Goal: Task Accomplishment & Management: Use online tool/utility

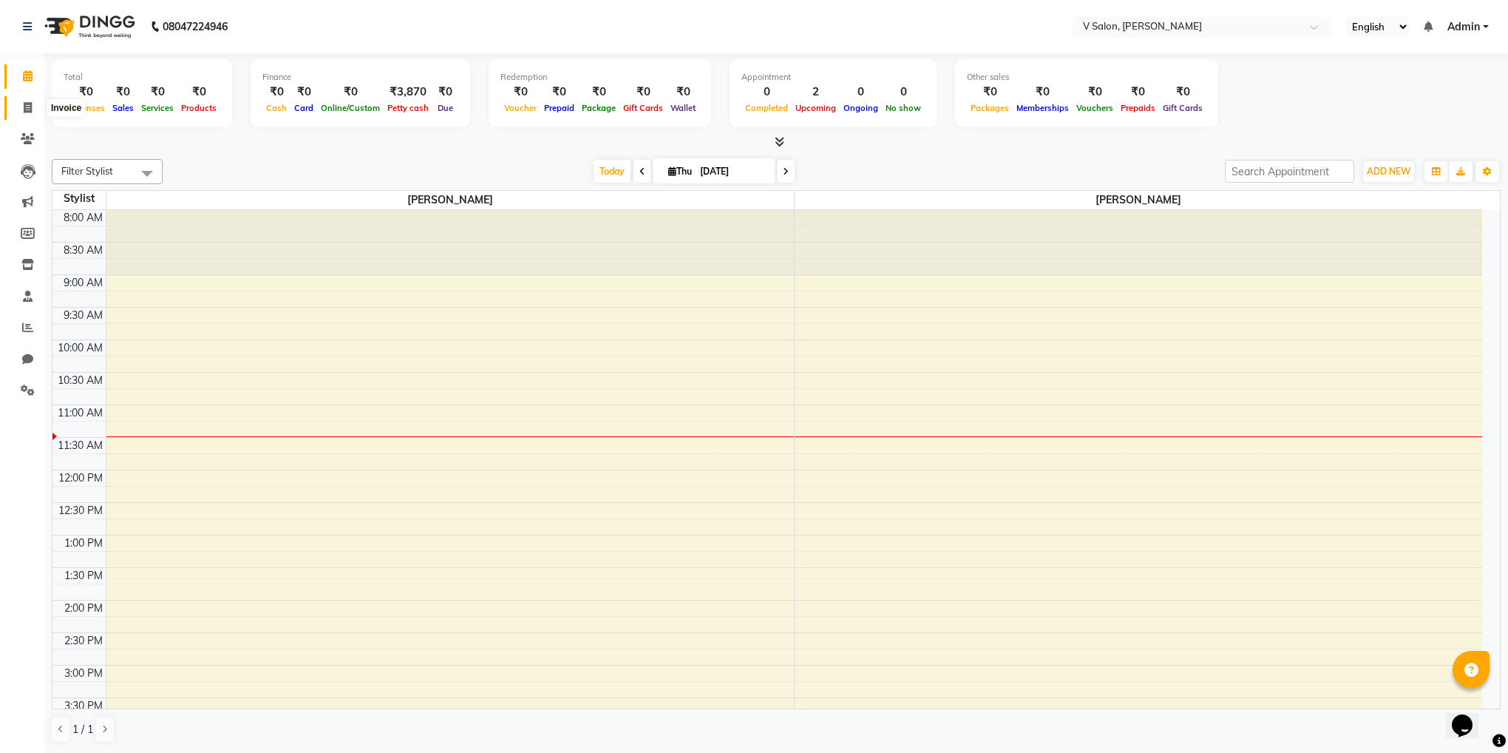
click at [15, 114] on span at bounding box center [28, 108] width 26 height 17
select select "service"
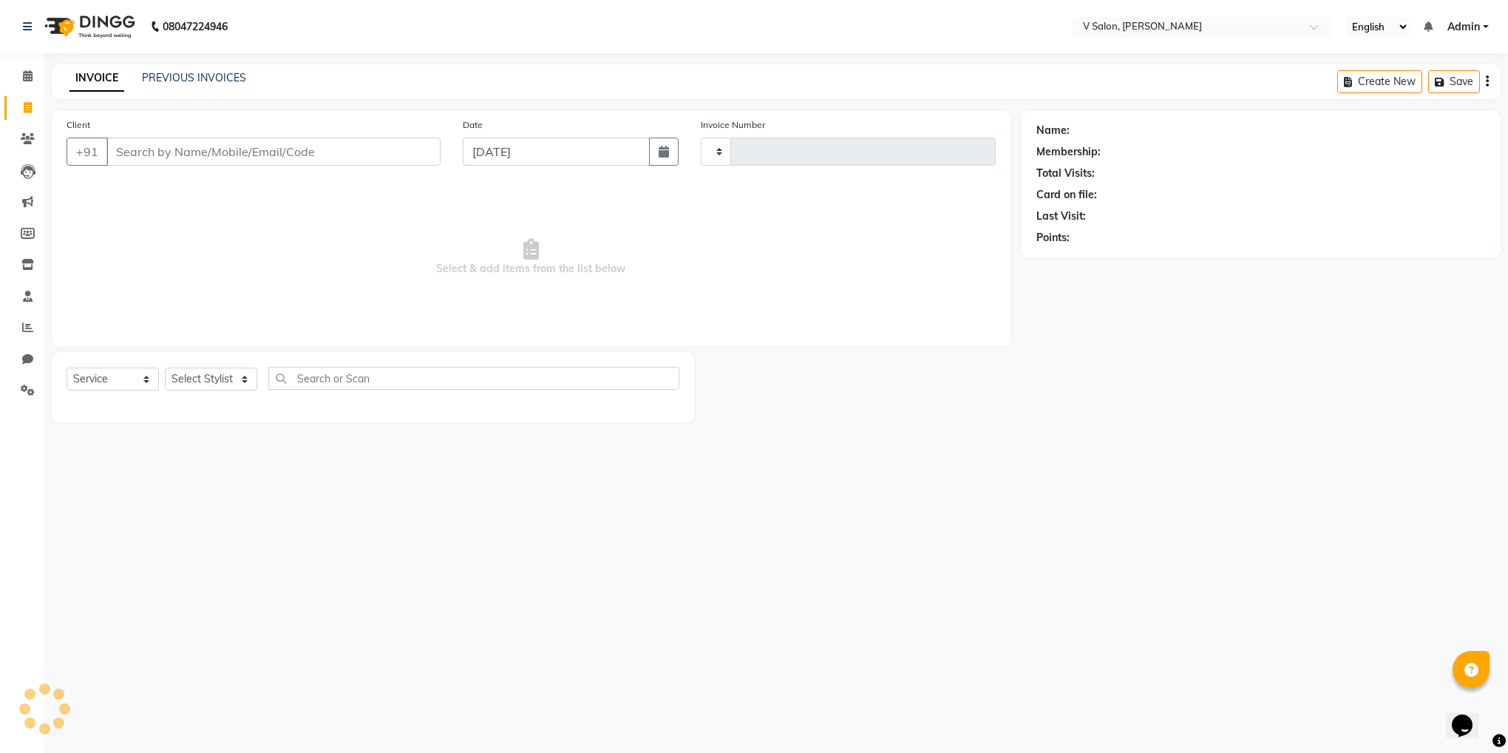
type input "1040"
select select "8434"
click at [111, 154] on input "Client" at bounding box center [273, 152] width 334 height 28
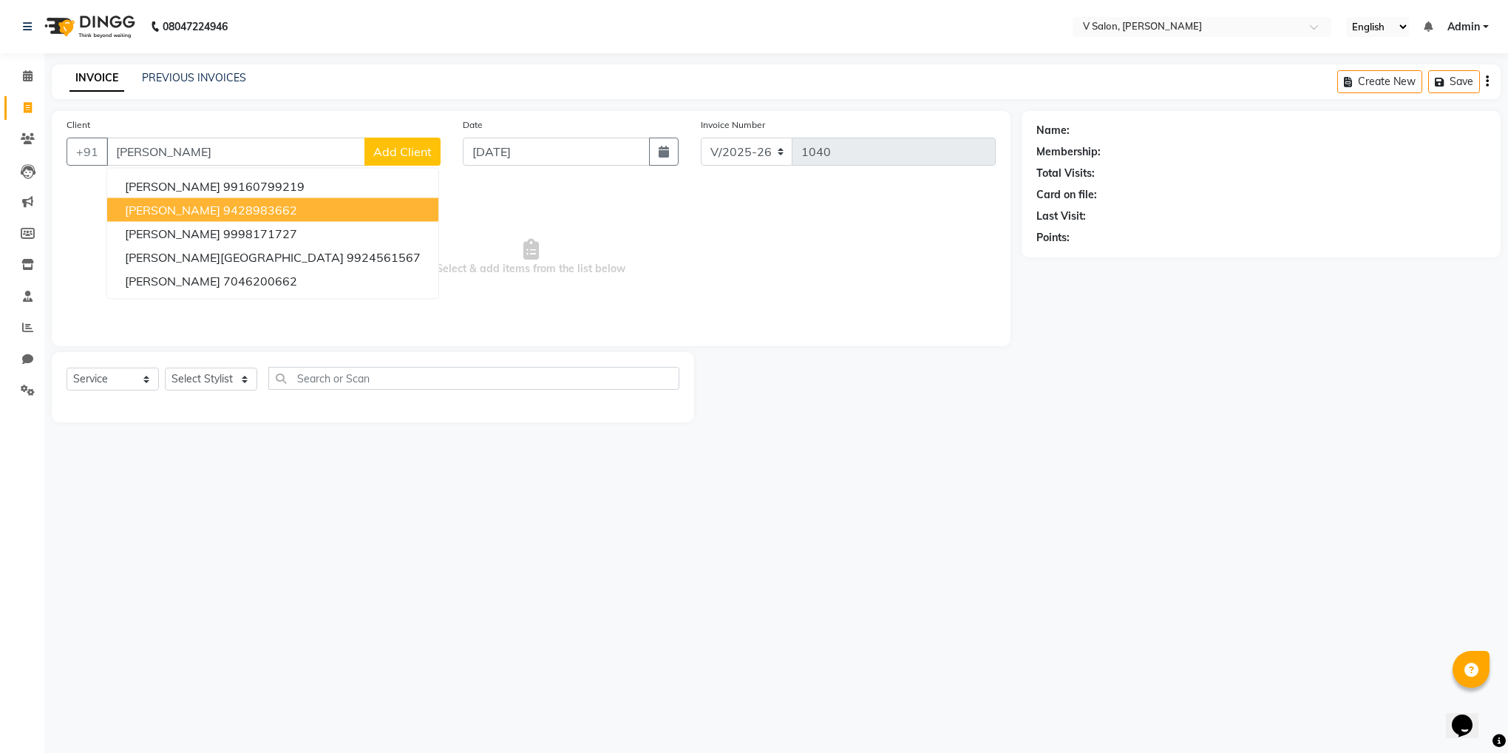
click at [149, 213] on span "[PERSON_NAME]" at bounding box center [172, 210] width 95 height 15
type input "9428983662"
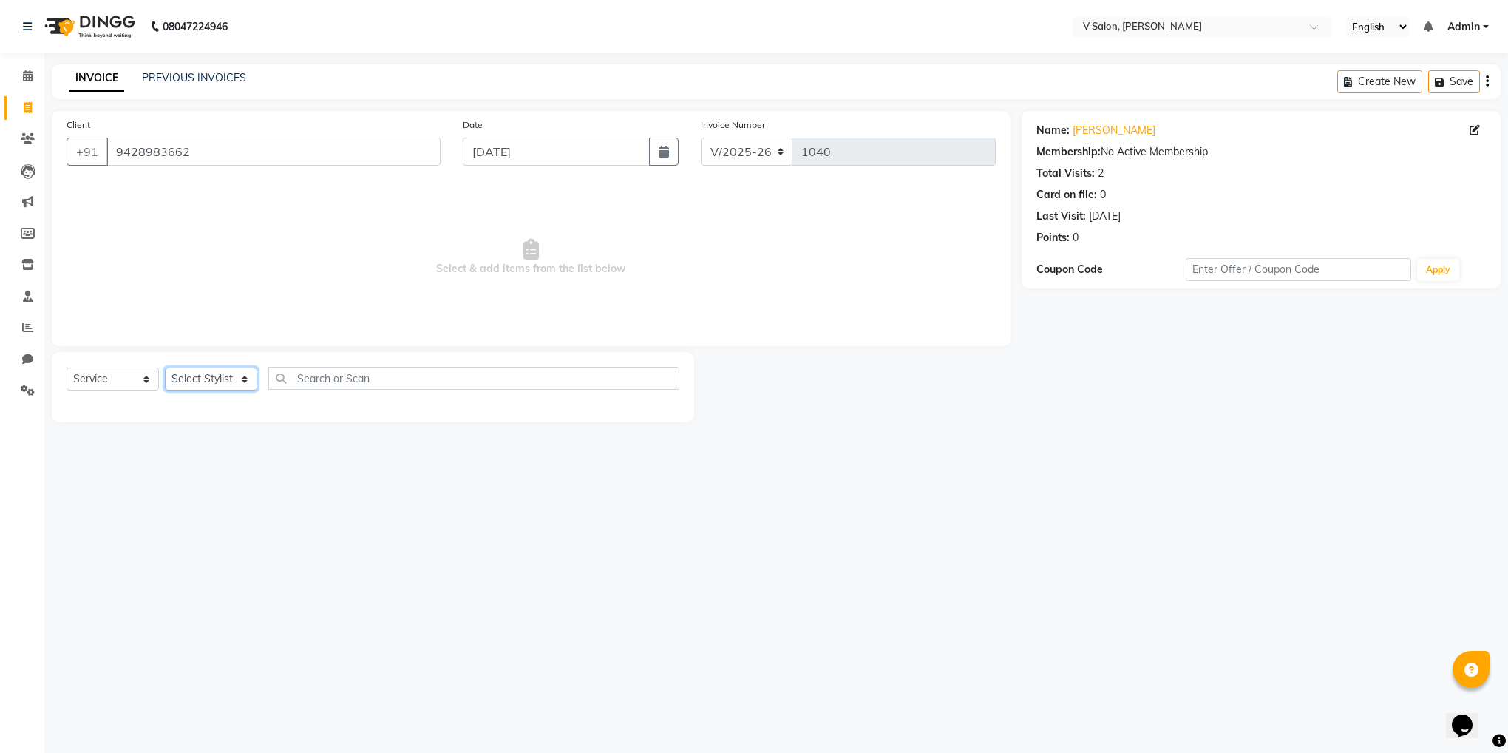
click at [187, 378] on select "Select Stylist [PERSON_NAME] vishal nai" at bounding box center [211, 378] width 92 height 23
select select "81550"
click at [165, 368] on select "Select Stylist [PERSON_NAME] vishal nai" at bounding box center [211, 378] width 92 height 23
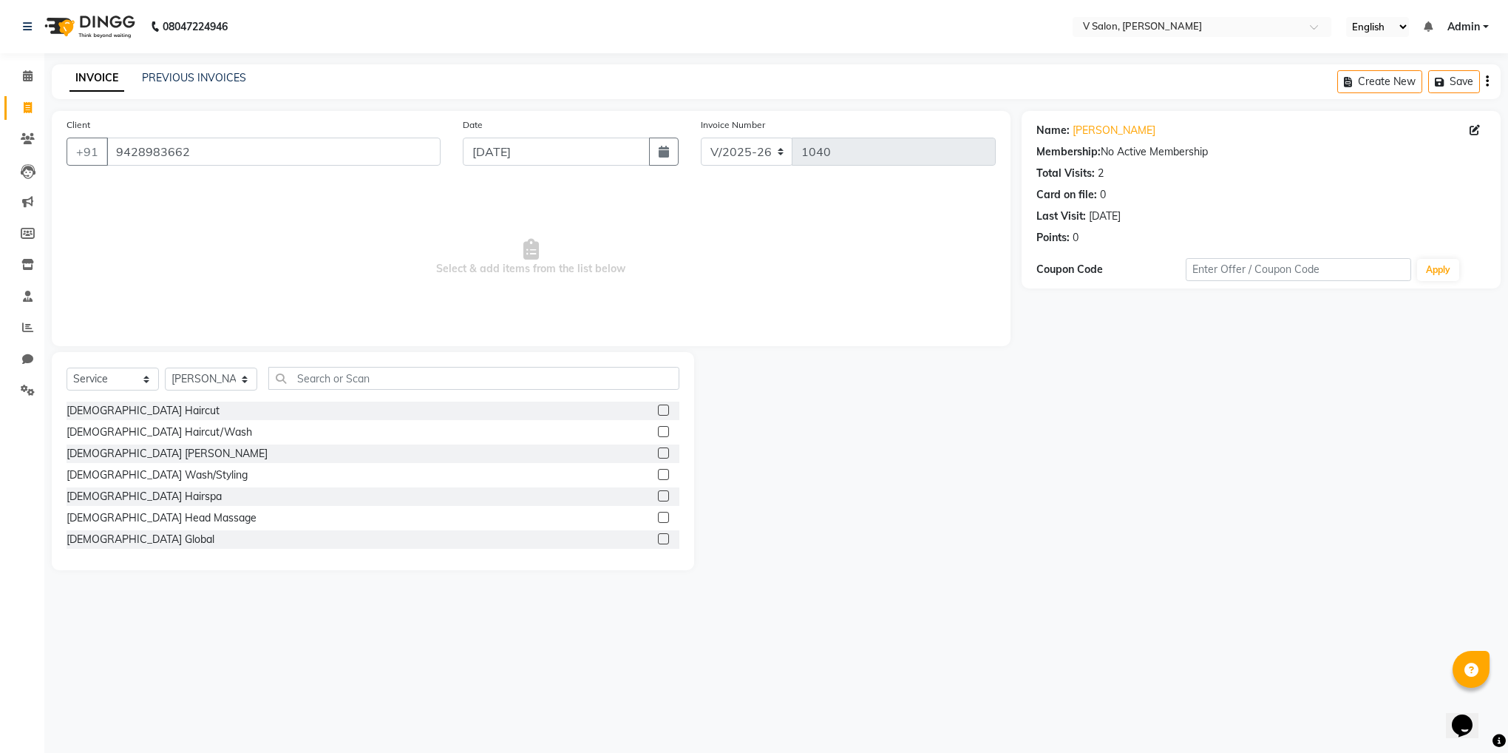
click at [658, 410] on label at bounding box center [663, 409] width 11 height 11
click at [658, 410] on input "checkbox" at bounding box center [663, 411] width 10 height 10
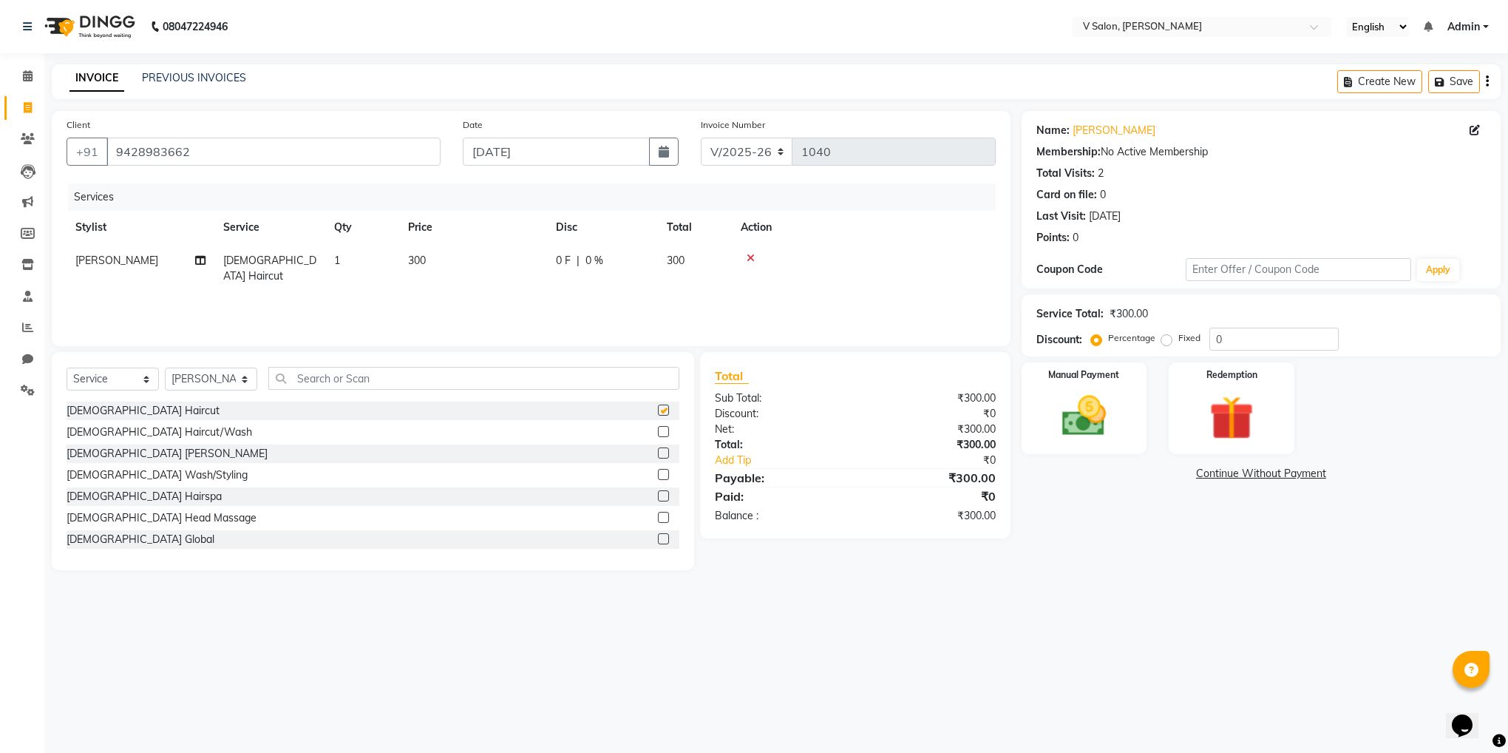
checkbox input "false"
click at [658, 458] on label at bounding box center [663, 452] width 11 height 11
click at [658, 458] on input "checkbox" at bounding box center [663, 454] width 10 height 10
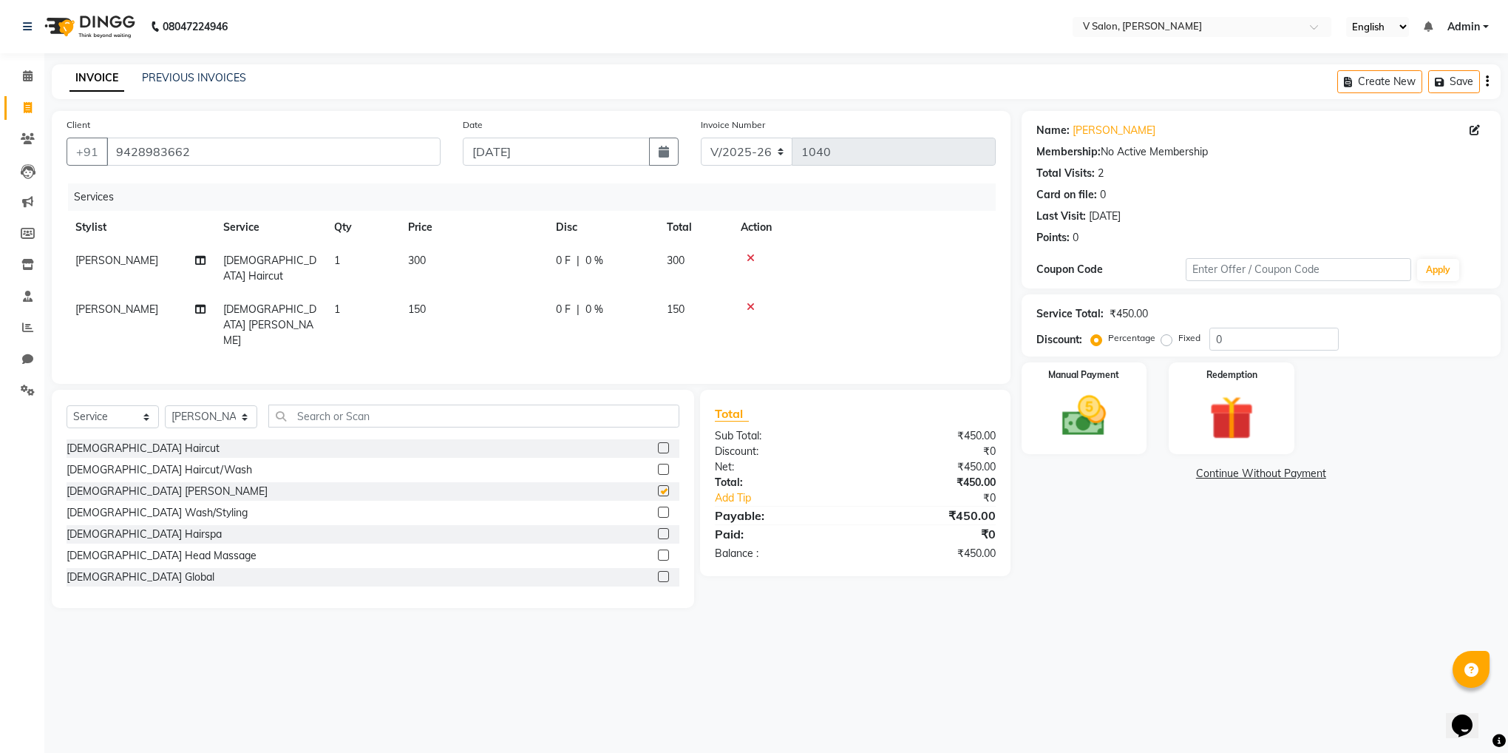
checkbox input "false"
click at [1179, 337] on label "Fixed" at bounding box center [1190, 337] width 22 height 13
click at [1165, 337] on input "Fixed" at bounding box center [1170, 338] width 10 height 10
radio input "true"
click at [1216, 338] on input "0" at bounding box center [1274, 339] width 129 height 23
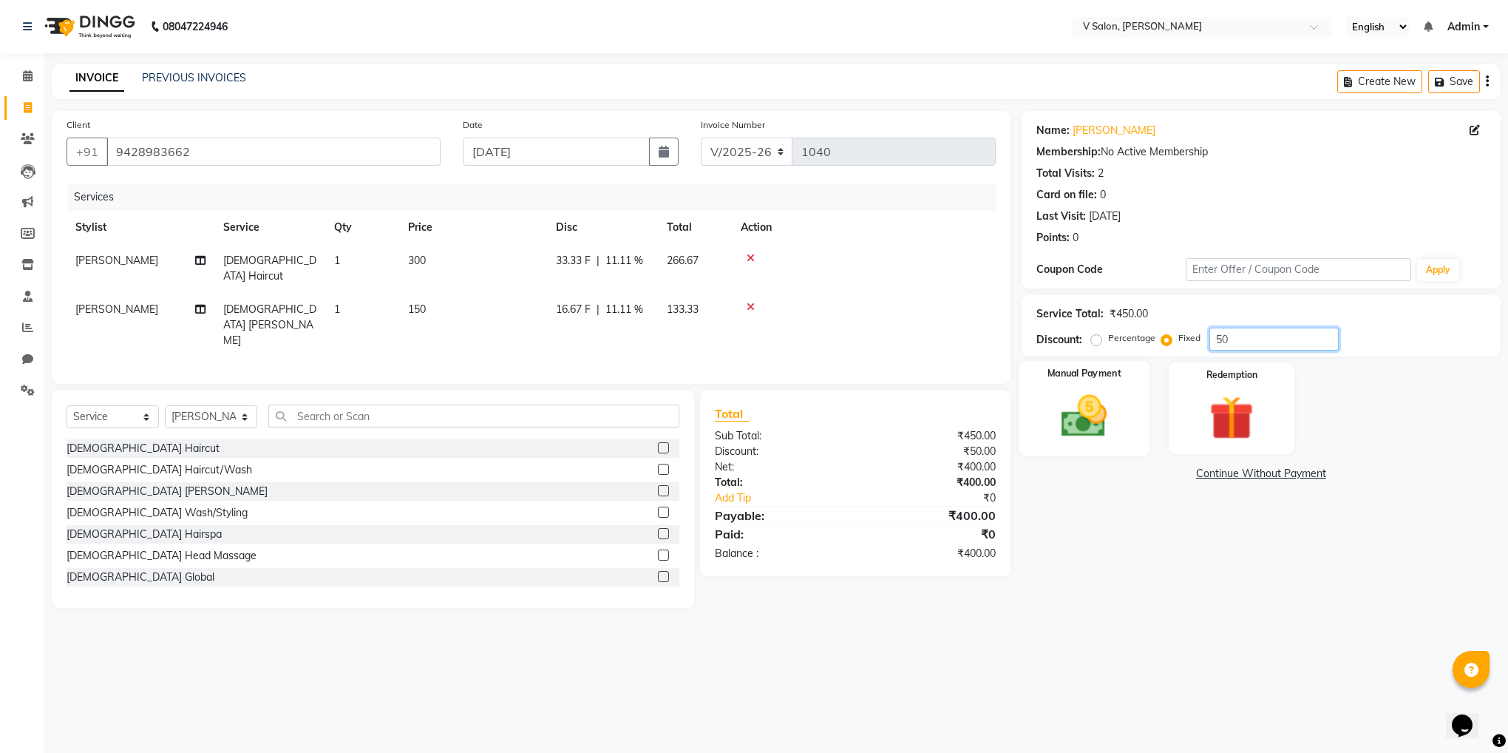
type input "50"
click at [1096, 438] on img at bounding box center [1084, 416] width 75 height 53
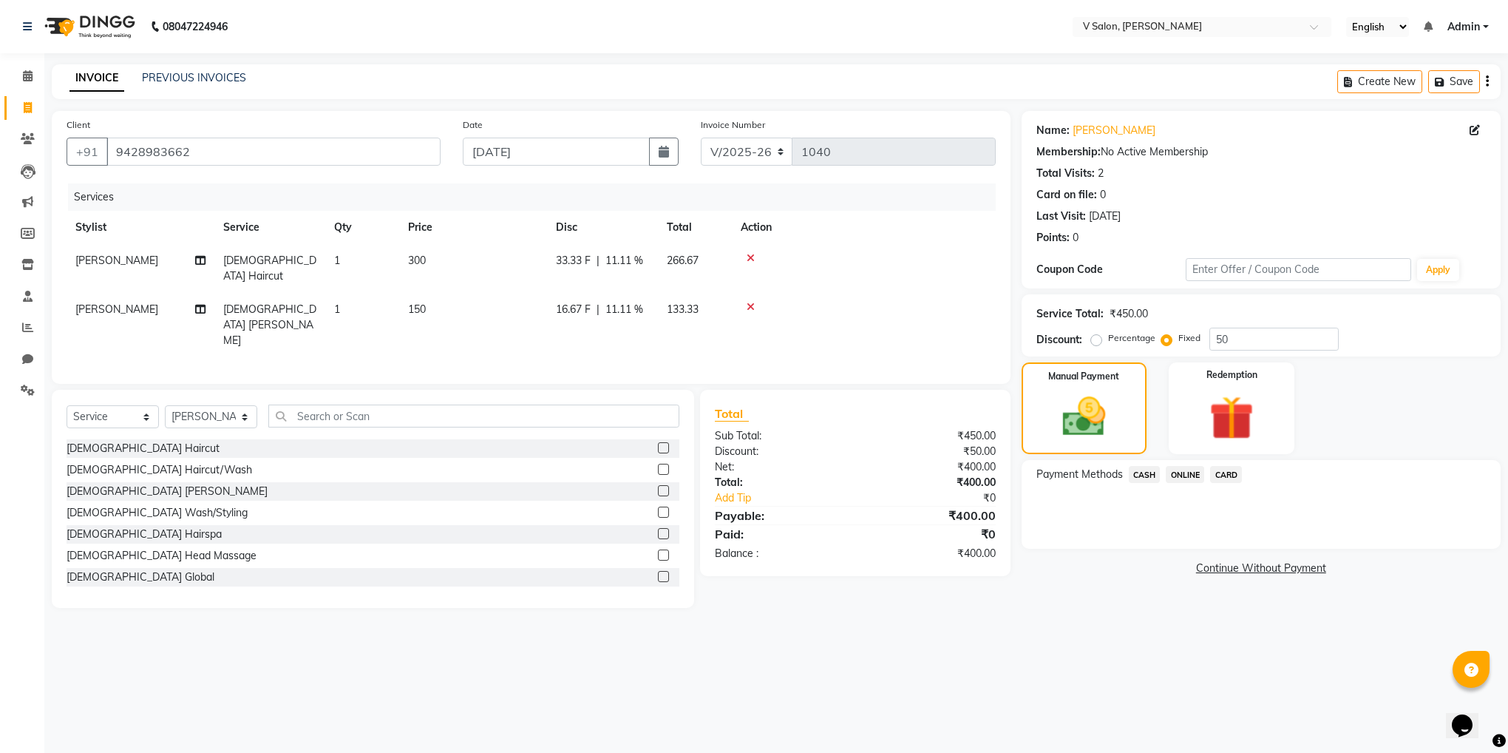
click at [1187, 479] on span "ONLINE" at bounding box center [1185, 474] width 38 height 17
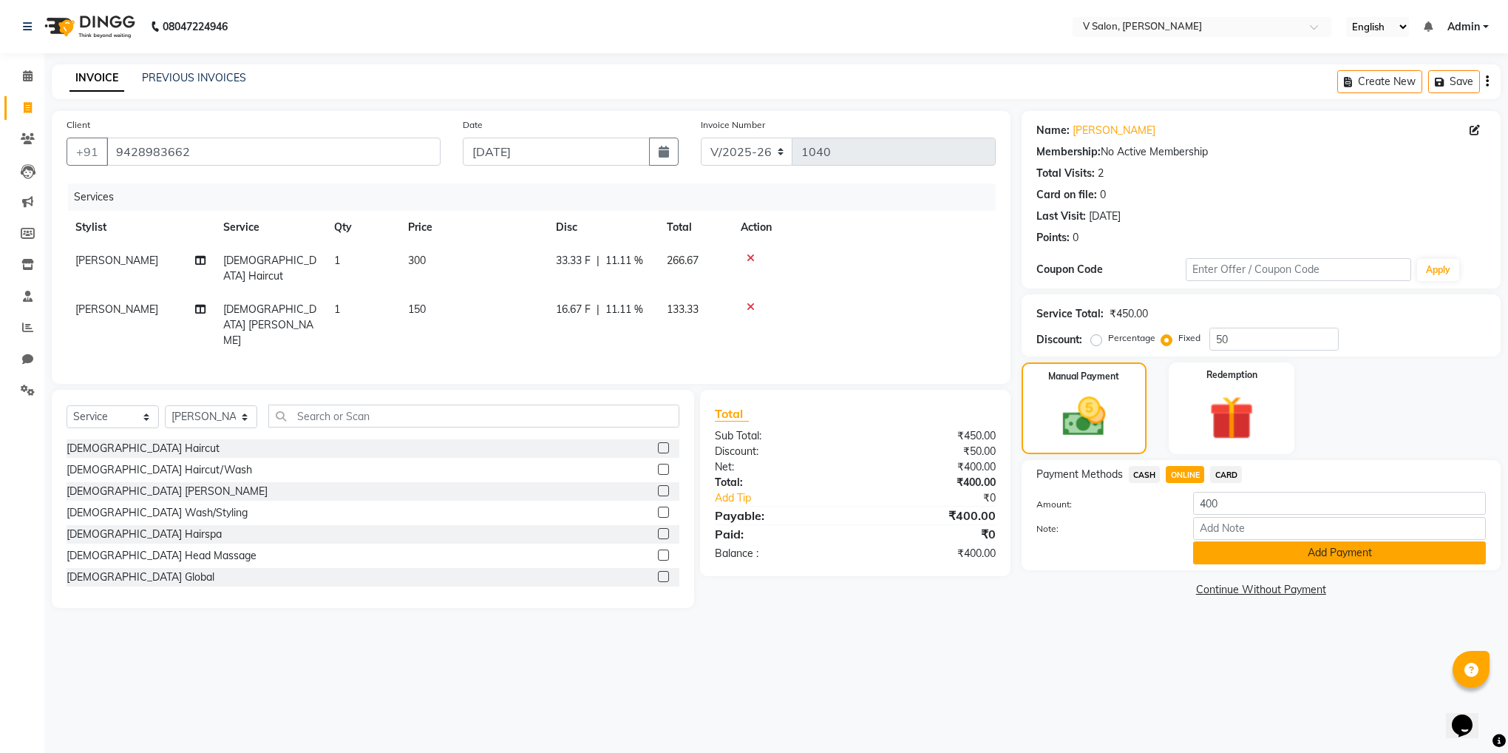
click at [1218, 544] on button "Add Payment" at bounding box center [1339, 552] width 293 height 23
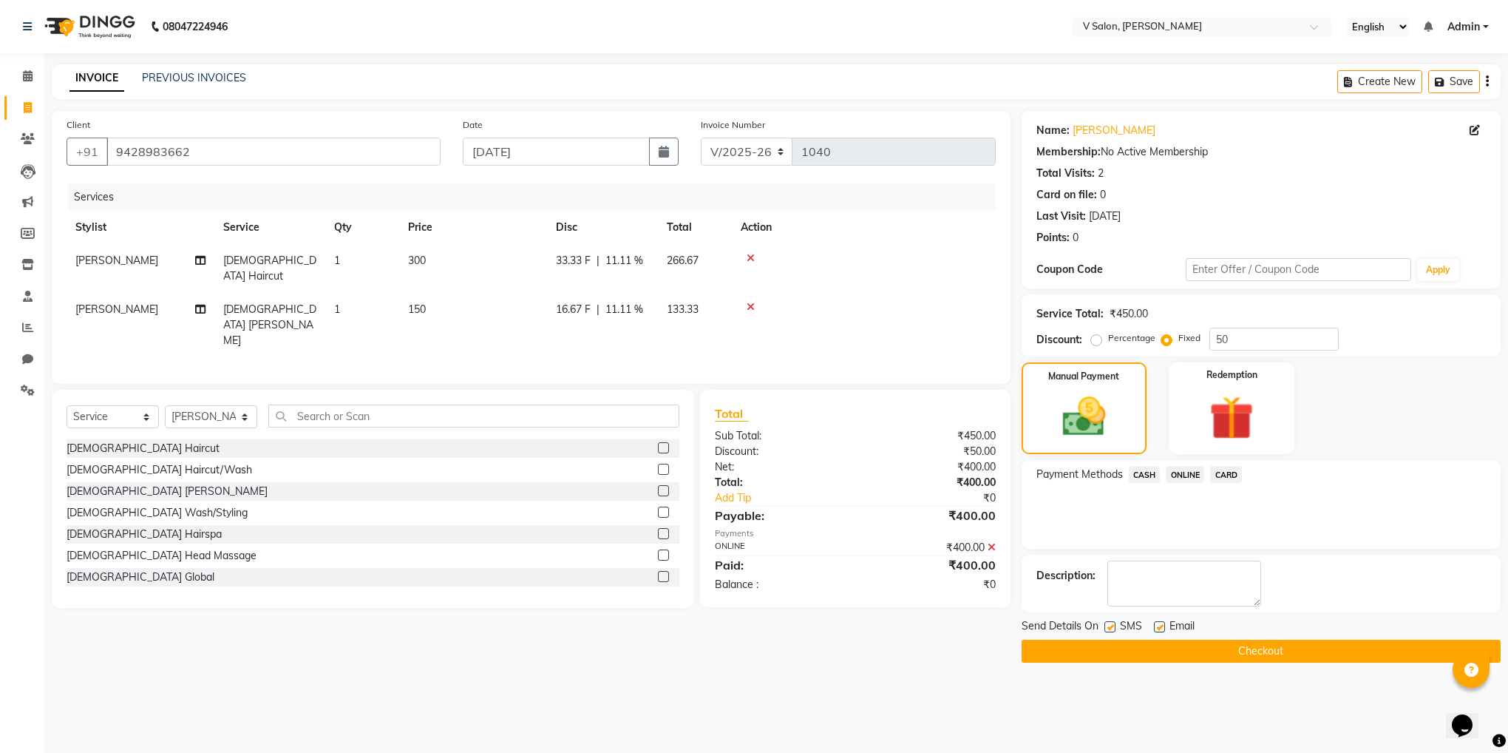
click at [1109, 628] on label at bounding box center [1110, 626] width 11 height 11
click at [1109, 628] on input "checkbox" at bounding box center [1110, 628] width 10 height 10
checkbox input "false"
click at [1156, 628] on label at bounding box center [1159, 626] width 11 height 11
click at [1156, 628] on input "checkbox" at bounding box center [1159, 628] width 10 height 10
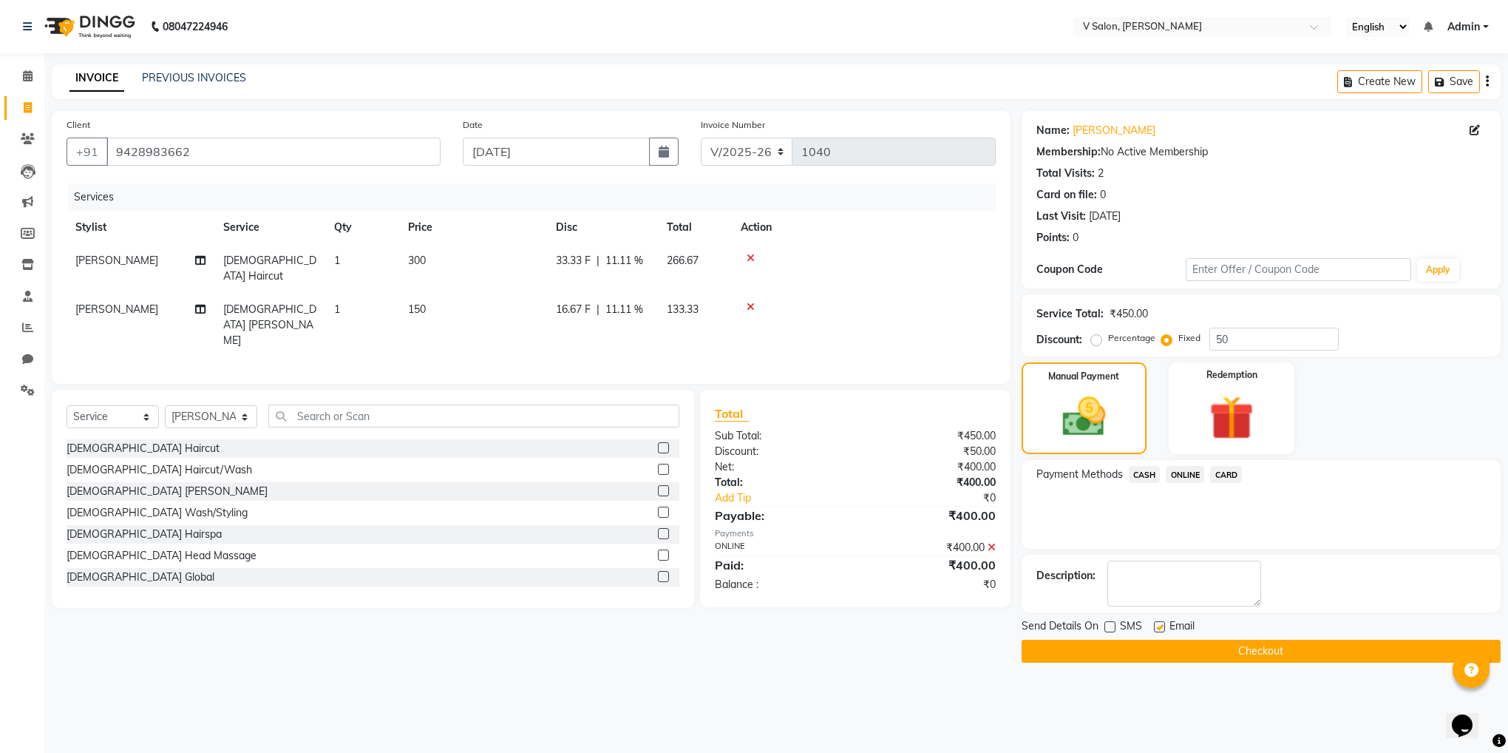
checkbox input "false"
click at [1162, 644] on button "Checkout" at bounding box center [1261, 651] width 479 height 23
